Goal: Task Accomplishment & Management: Manage account settings

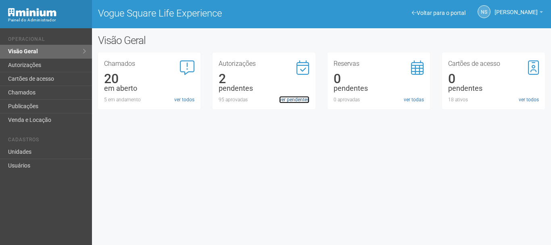
click at [295, 97] on link "ver pendentes" at bounding box center [294, 99] width 30 height 7
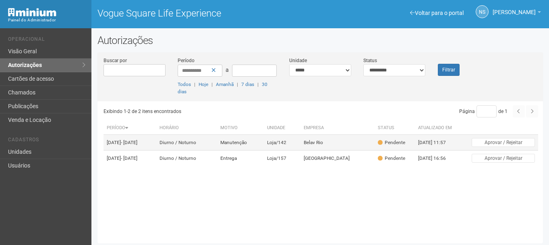
scroll to position [2, 0]
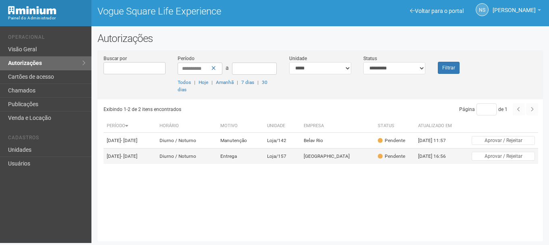
click at [264, 164] on td "Entrega" at bounding box center [240, 156] width 47 height 16
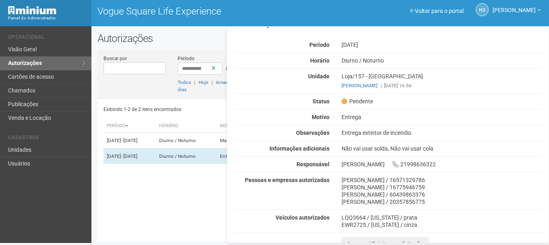
scroll to position [23, 0]
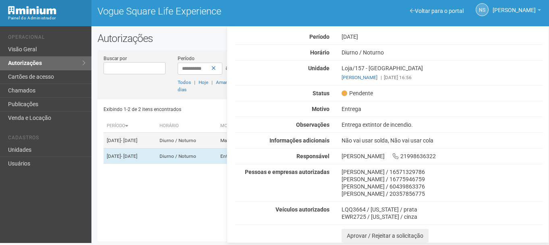
click at [202, 142] on td "Diurno / Noturno" at bounding box center [186, 141] width 61 height 16
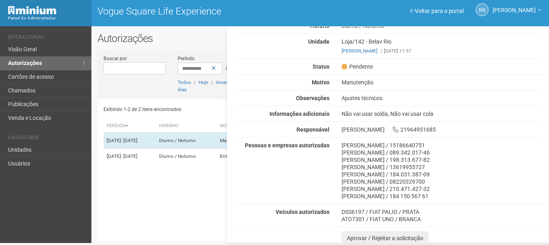
scroll to position [52, 0]
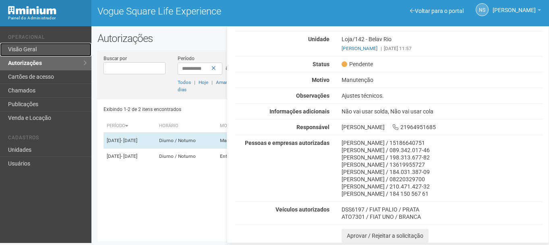
click at [47, 56] on link "Visão Geral" at bounding box center [46, 50] width 92 height 14
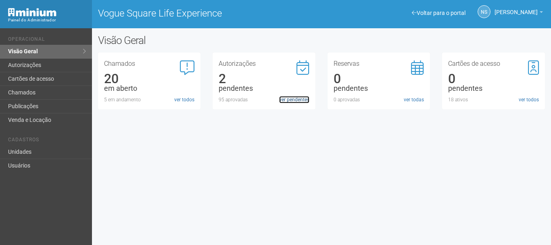
click at [295, 100] on link "ver pendentes" at bounding box center [294, 99] width 30 height 7
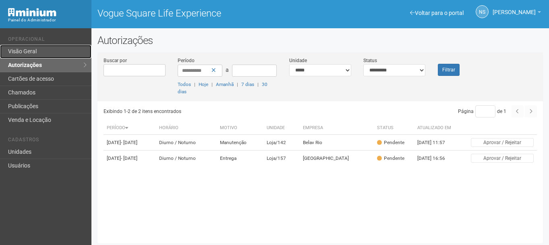
click at [47, 56] on link "Visão Geral" at bounding box center [46, 52] width 92 height 14
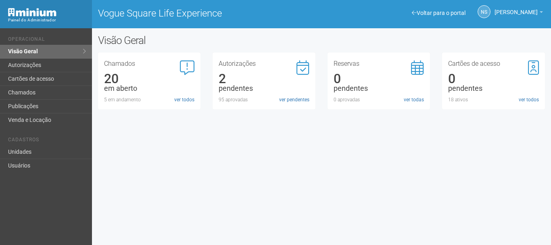
click at [181, 202] on div "Voltar para o portal Operacional Visão Geral Autorizações Cartões de acesso Cha…" at bounding box center [275, 136] width 551 height 216
